Goal: Task Accomplishment & Management: Manage account settings

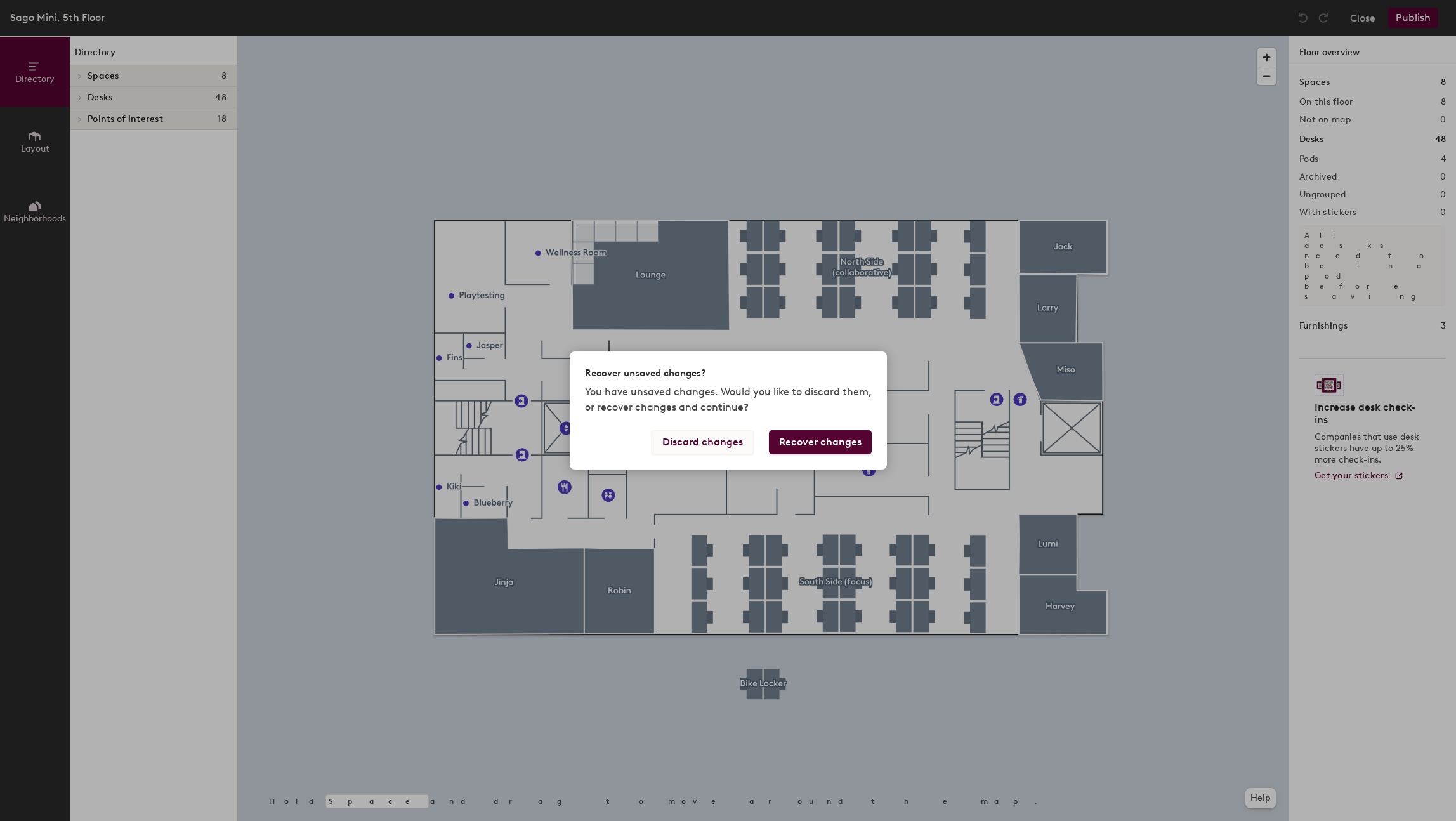
click at [716, 445] on button "Discard changes" at bounding box center [702, 442] width 102 height 24
